Goal: Find specific page/section: Find specific page/section

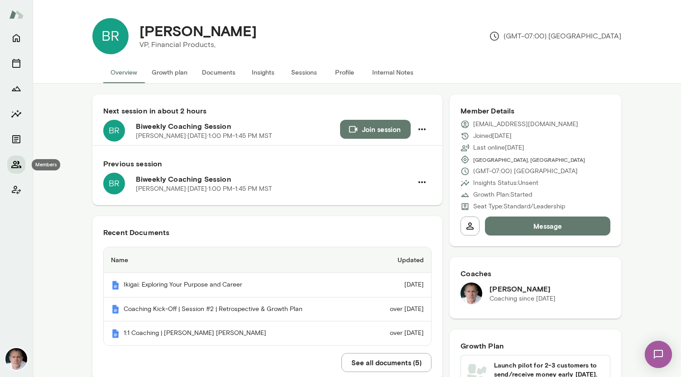
click at [16, 164] on icon "Members" at bounding box center [16, 164] width 11 height 11
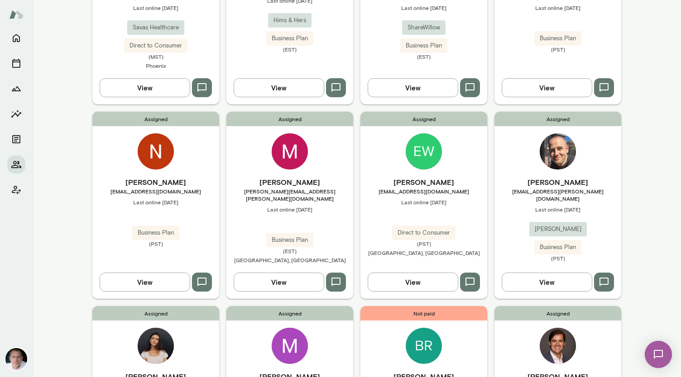
scroll to position [688, 0]
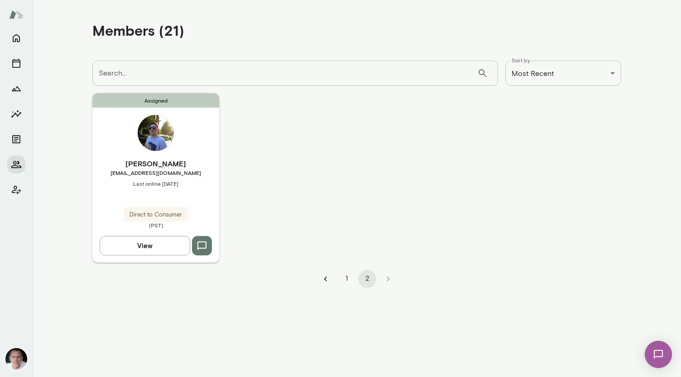
scroll to position [0, 0]
click at [164, 134] on img at bounding box center [156, 133] width 36 height 36
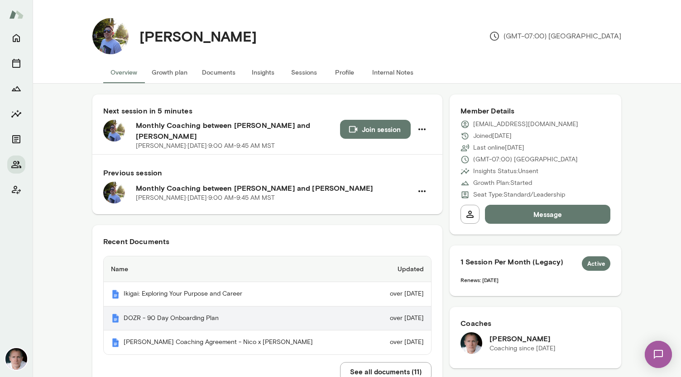
scroll to position [59, 0]
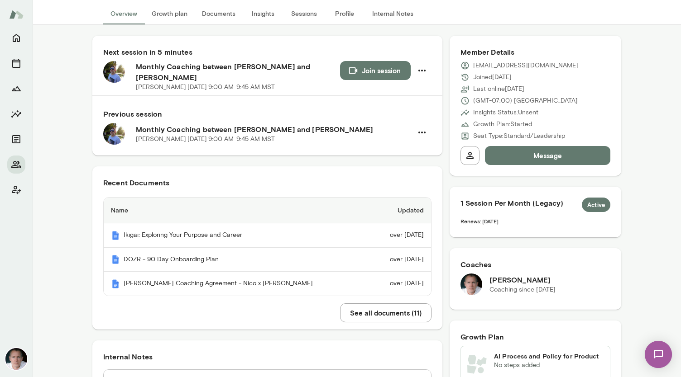
click at [388, 305] on button "See all documents ( 11 )" at bounding box center [385, 313] width 91 height 19
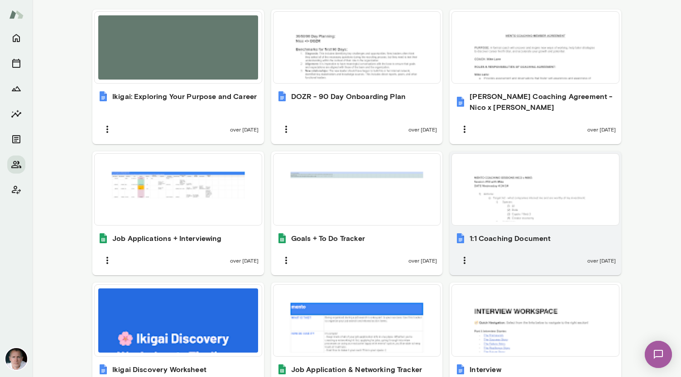
scroll to position [336, 0]
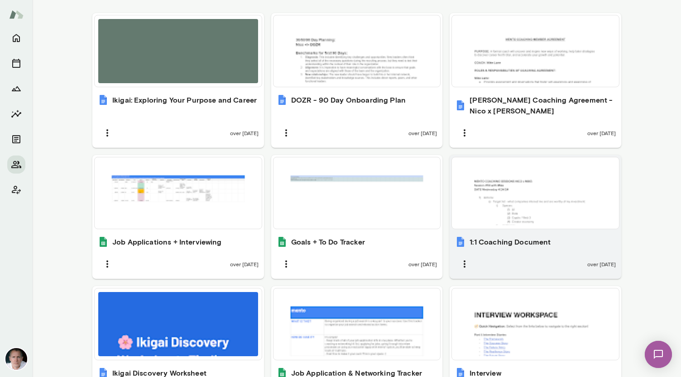
click at [530, 187] on div at bounding box center [535, 193] width 160 height 64
